Goal: Browse casually

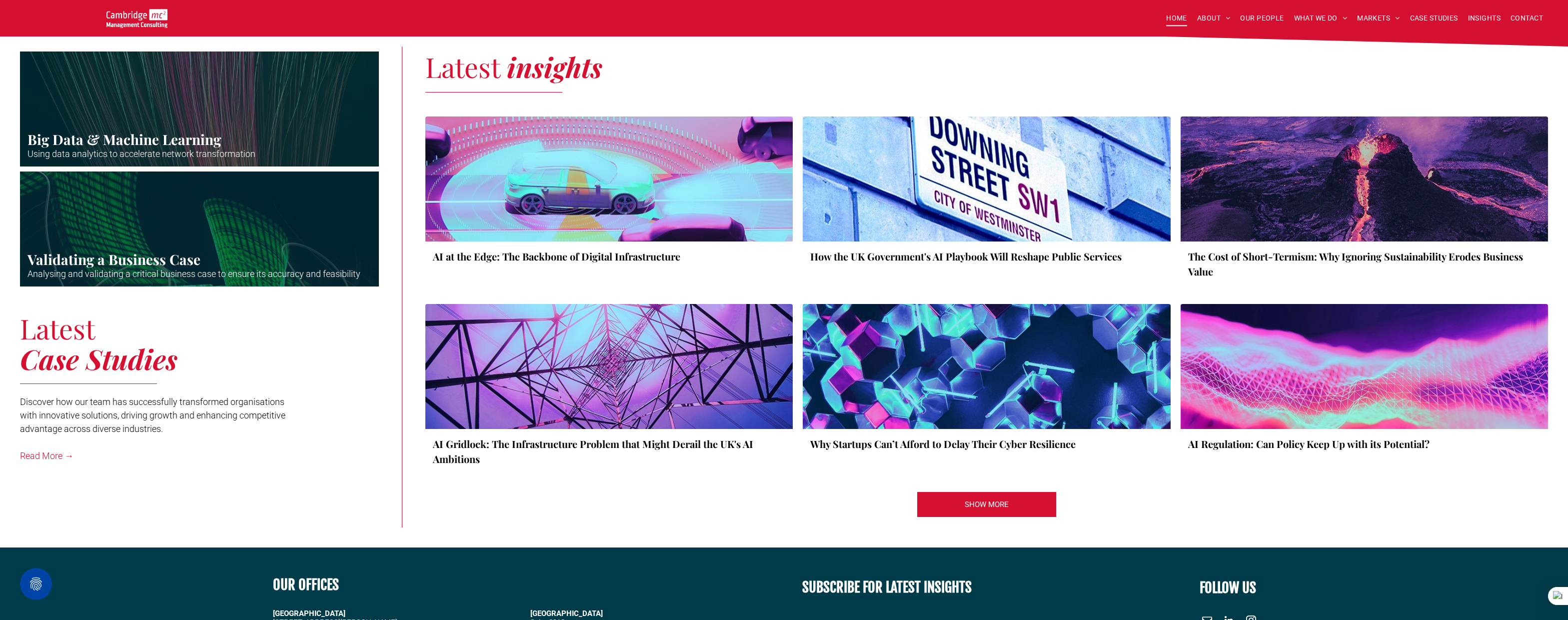
scroll to position [1740, 0]
